Goal: Task Accomplishment & Management: Manage account settings

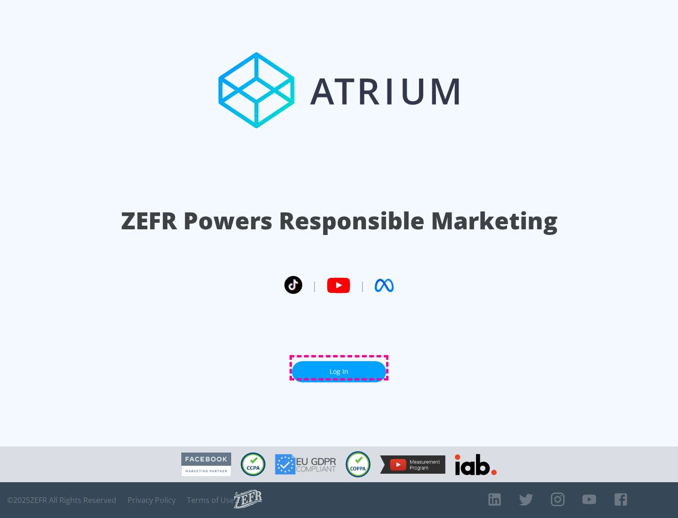
click at [339, 368] on link "Log In" at bounding box center [339, 371] width 94 height 21
